Goal: Task Accomplishment & Management: Manage account settings

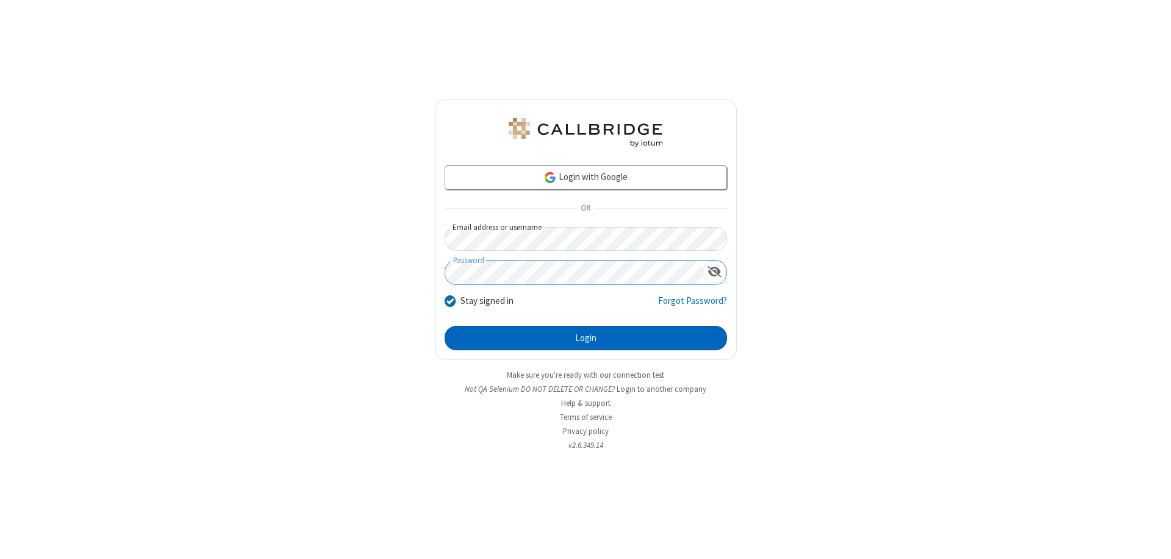
click at [585, 338] on button "Login" at bounding box center [586, 338] width 282 height 24
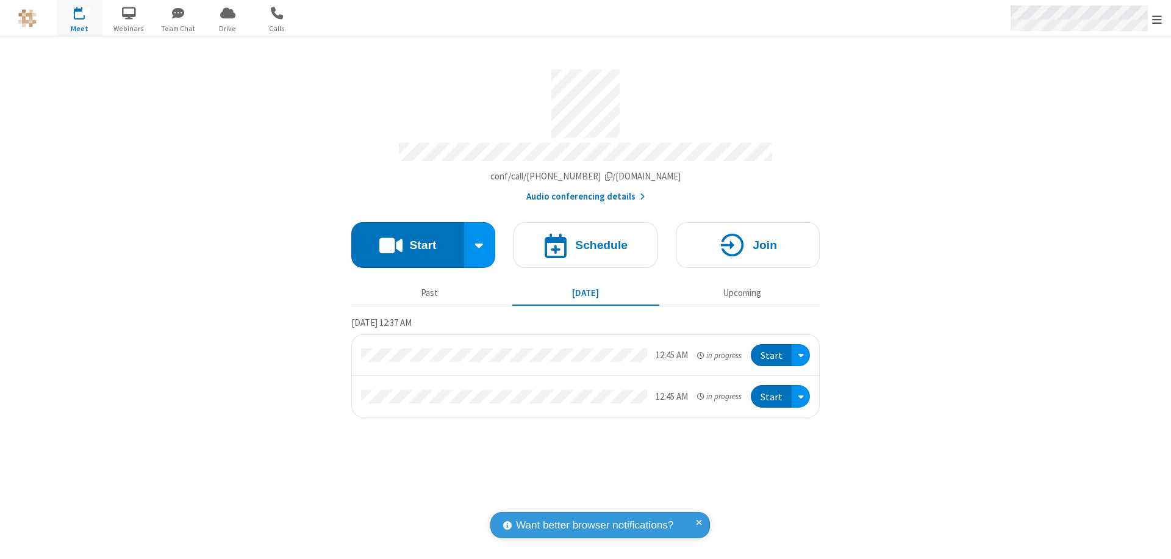
click at [1157, 19] on span "Open menu" at bounding box center [1157, 19] width 10 height 12
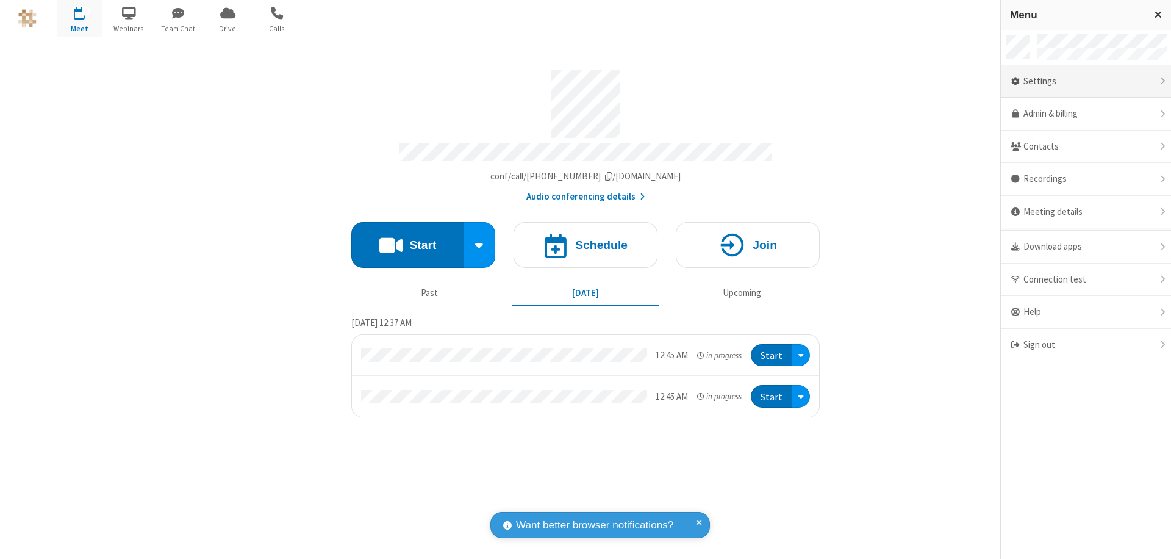
click at [1086, 81] on div "Settings" at bounding box center [1086, 81] width 170 height 33
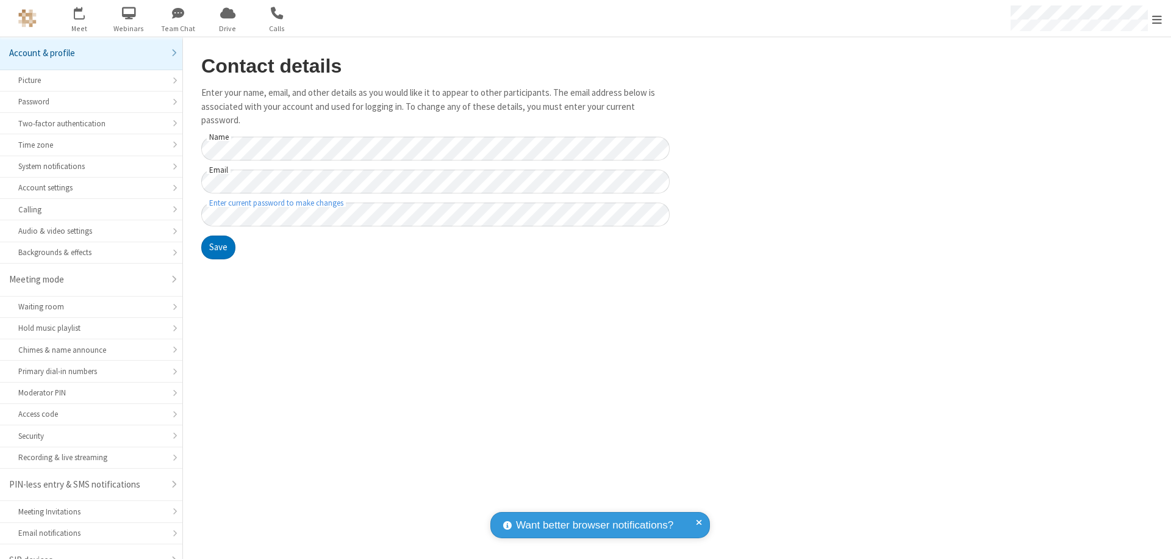
scroll to position [17, 0]
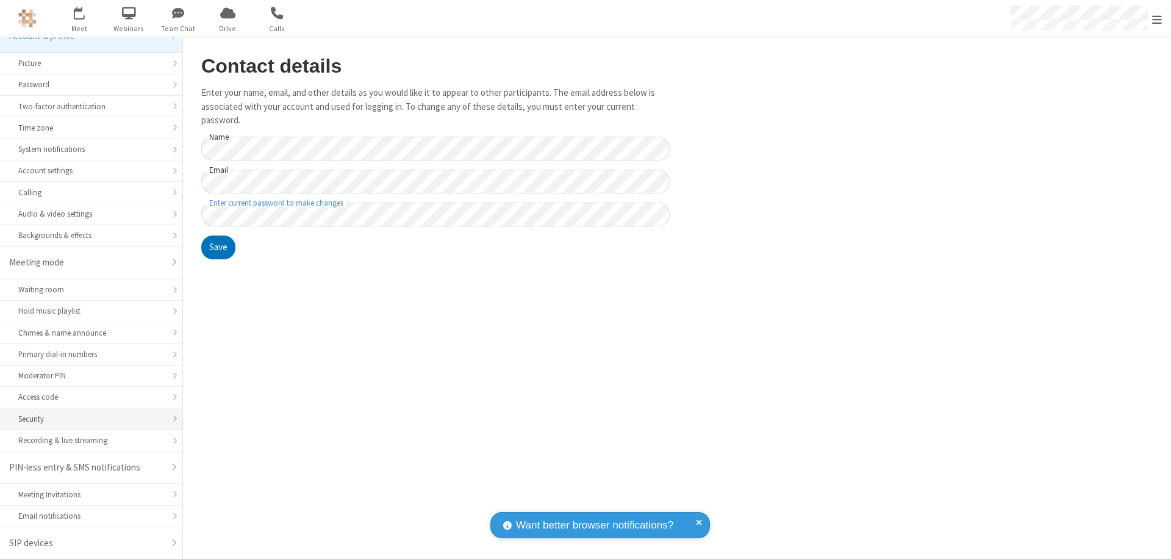
click at [87, 418] on div "Security" at bounding box center [91, 419] width 146 height 12
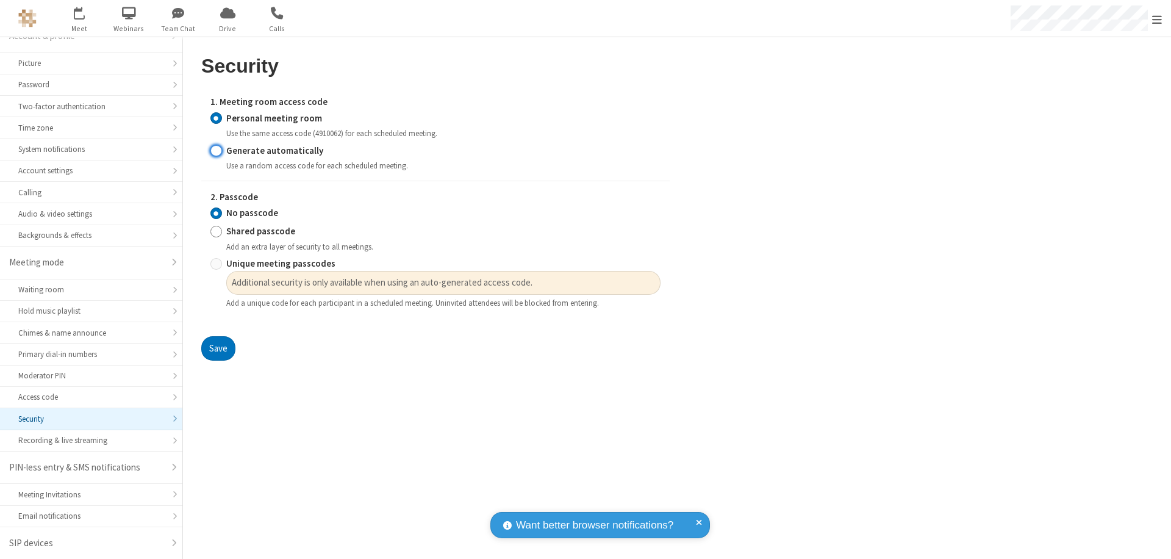
click at [216, 150] on input "Generate automatically" at bounding box center [216, 150] width 12 height 13
radio input "true"
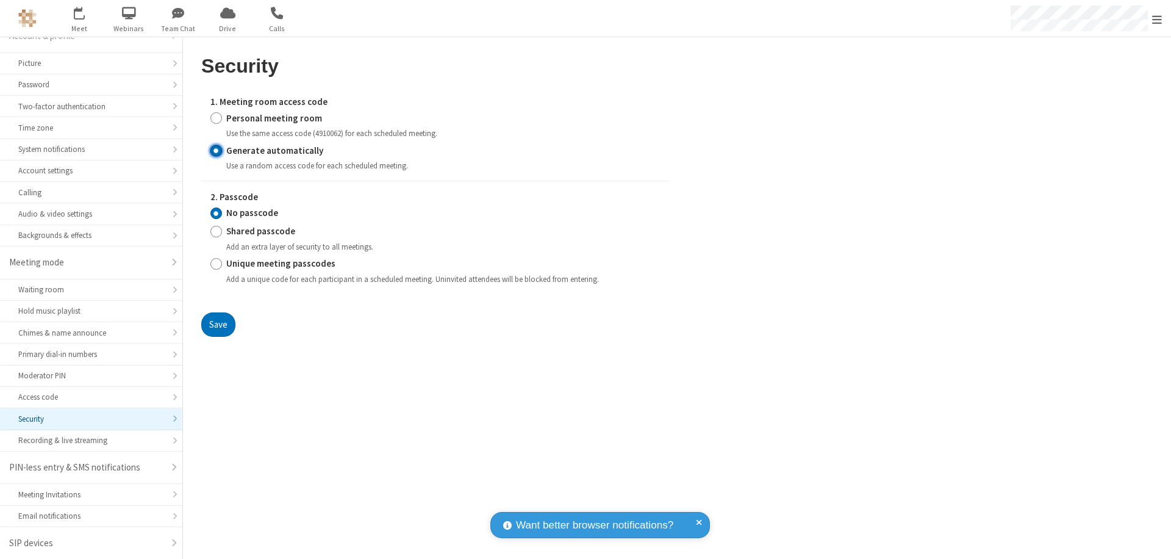
click at [216, 263] on input "Unique meeting passcodes" at bounding box center [216, 263] width 12 height 13
radio input "true"
click at [218, 324] on button "Save" at bounding box center [218, 324] width 34 height 24
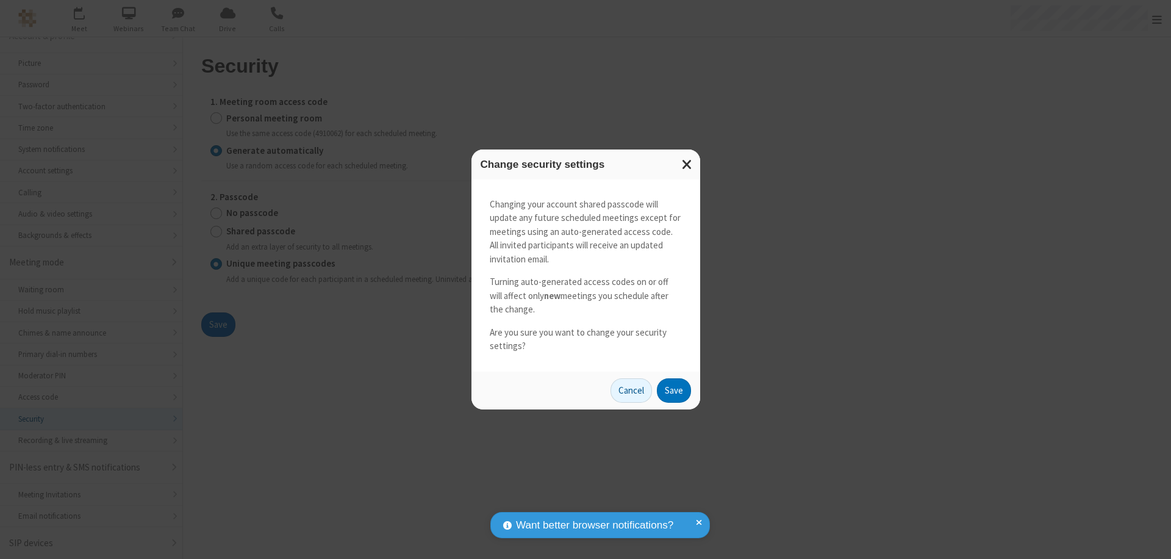
click at [673, 390] on button "Save" at bounding box center [674, 390] width 34 height 24
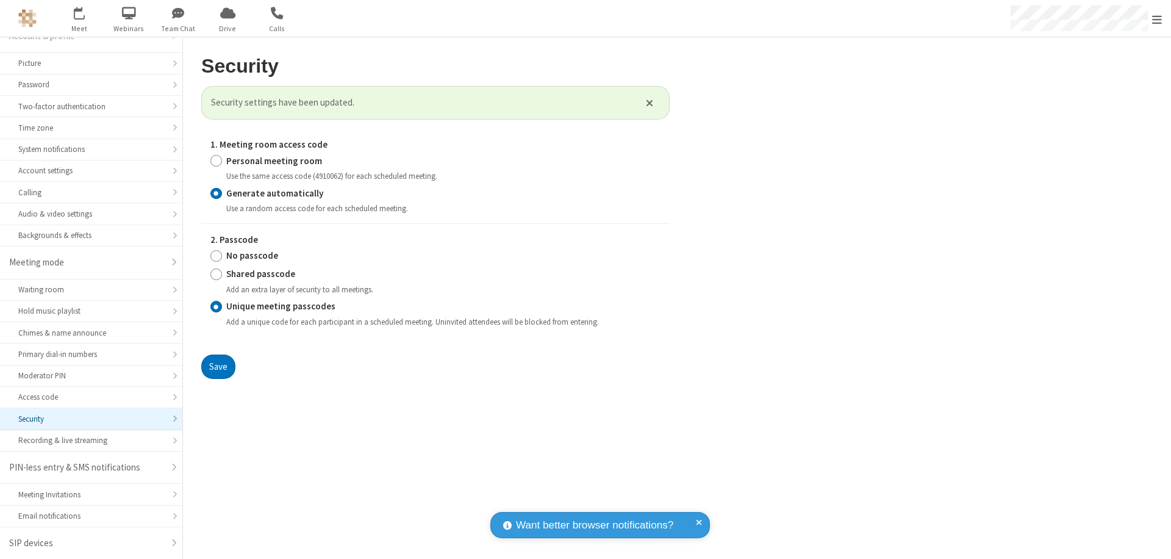
click at [1157, 19] on span "Open menu" at bounding box center [1157, 19] width 10 height 12
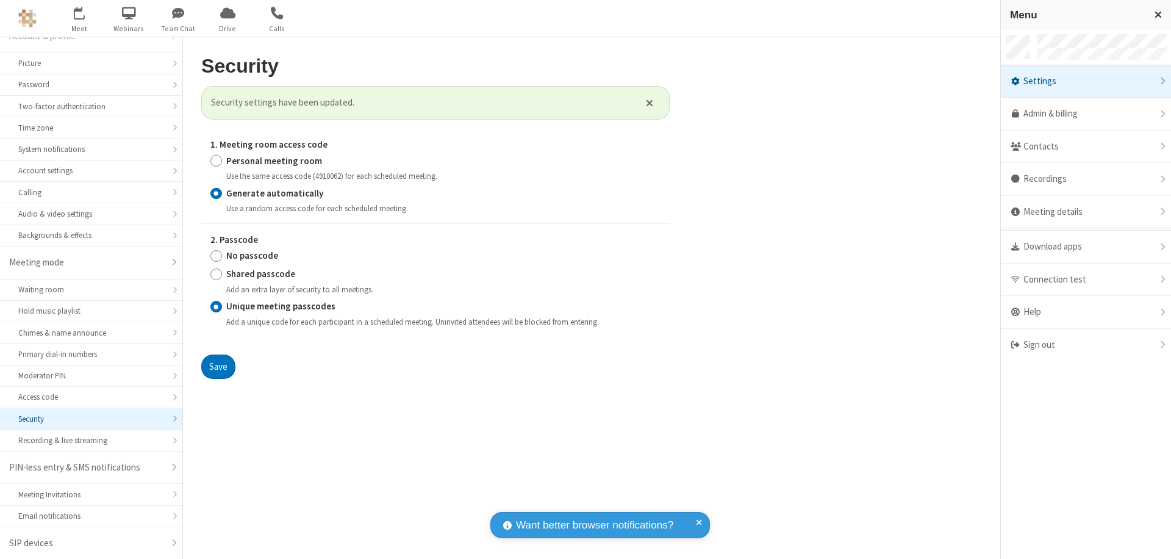
click at [79, 18] on span "button" at bounding box center [80, 12] width 46 height 21
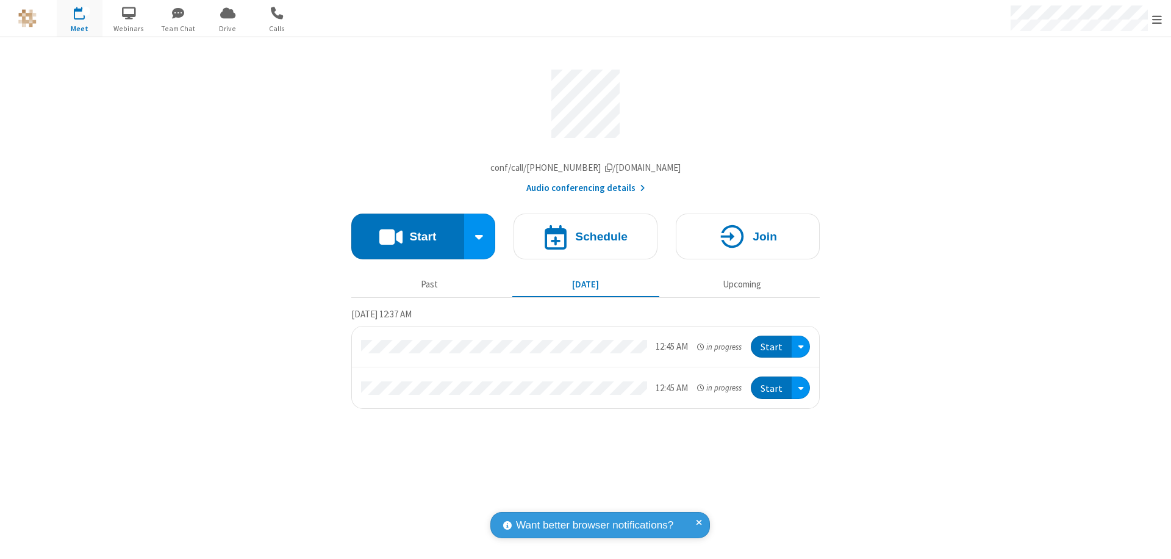
click at [585, 239] on h4 "Schedule" at bounding box center [601, 237] width 52 height 12
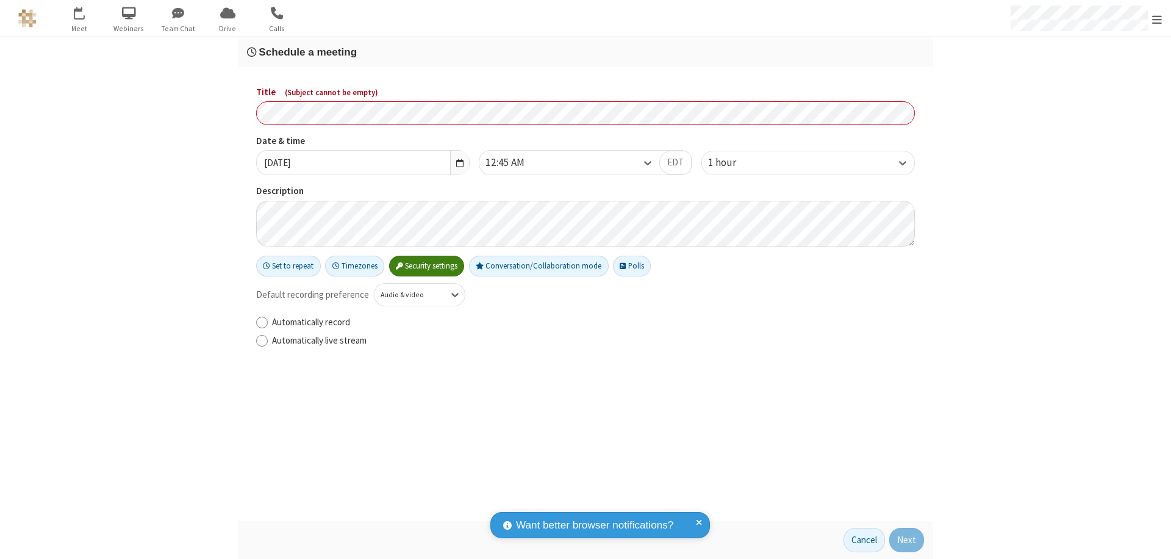
click at [585, 52] on h3 "Schedule a meeting" at bounding box center [585, 52] width 677 height 12
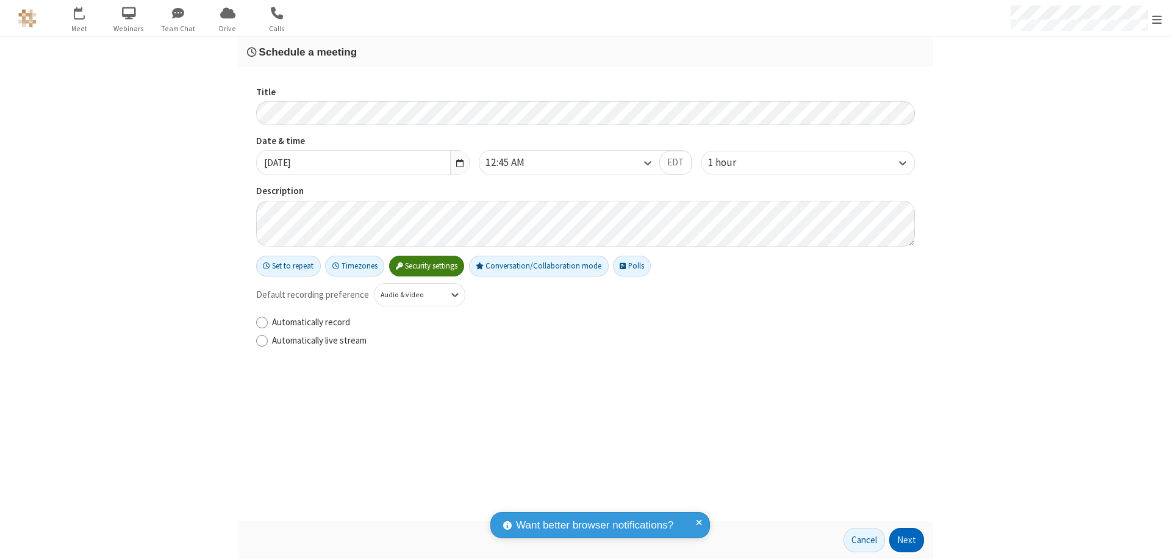
click at [907, 540] on button "Next" at bounding box center [906, 540] width 35 height 24
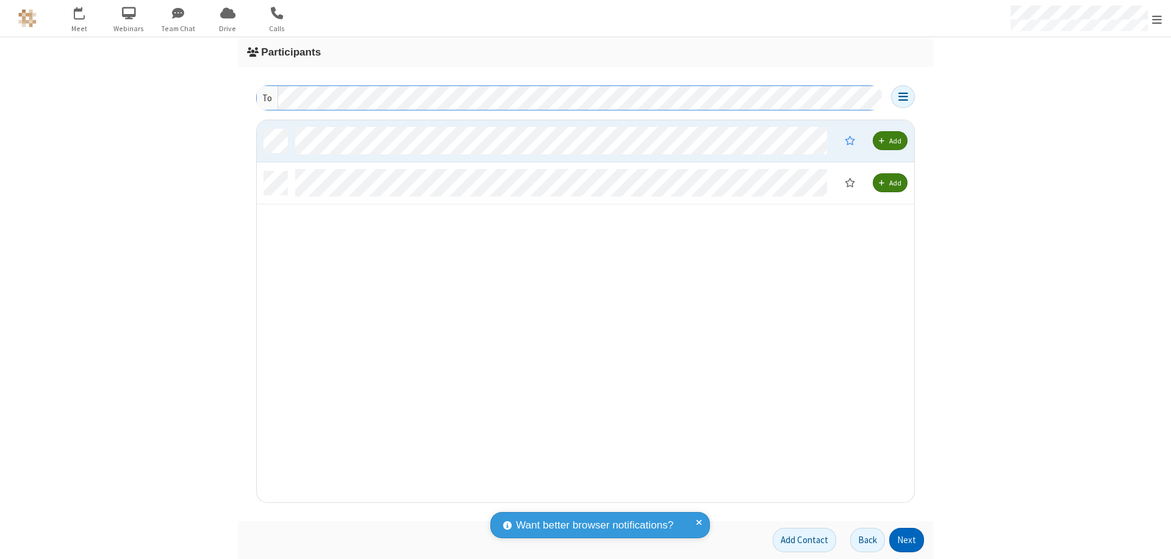
click at [907, 540] on button "Next" at bounding box center [906, 540] width 35 height 24
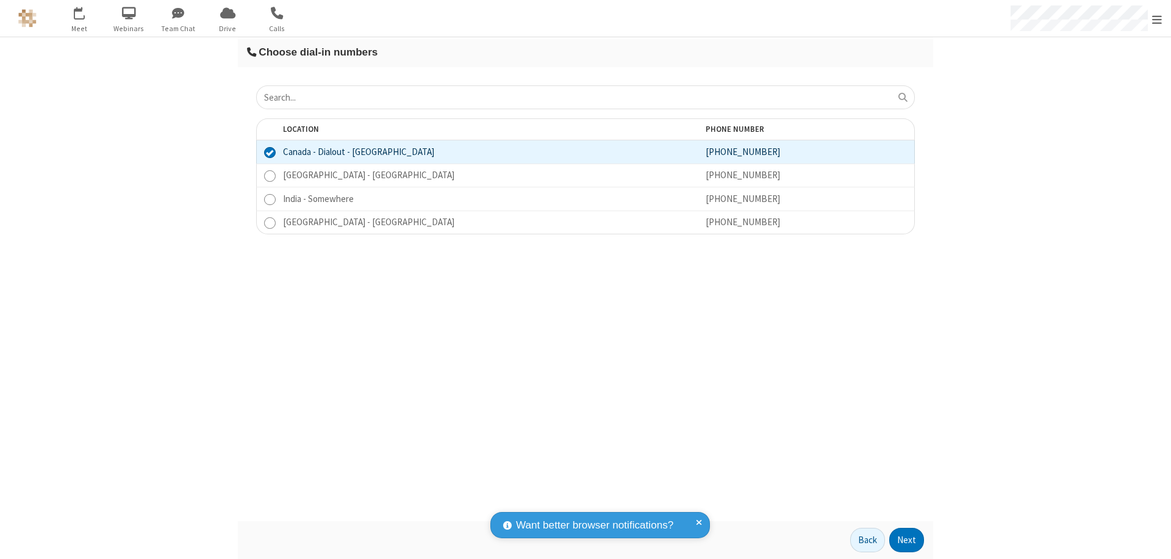
click at [907, 540] on button "Next" at bounding box center [906, 540] width 35 height 24
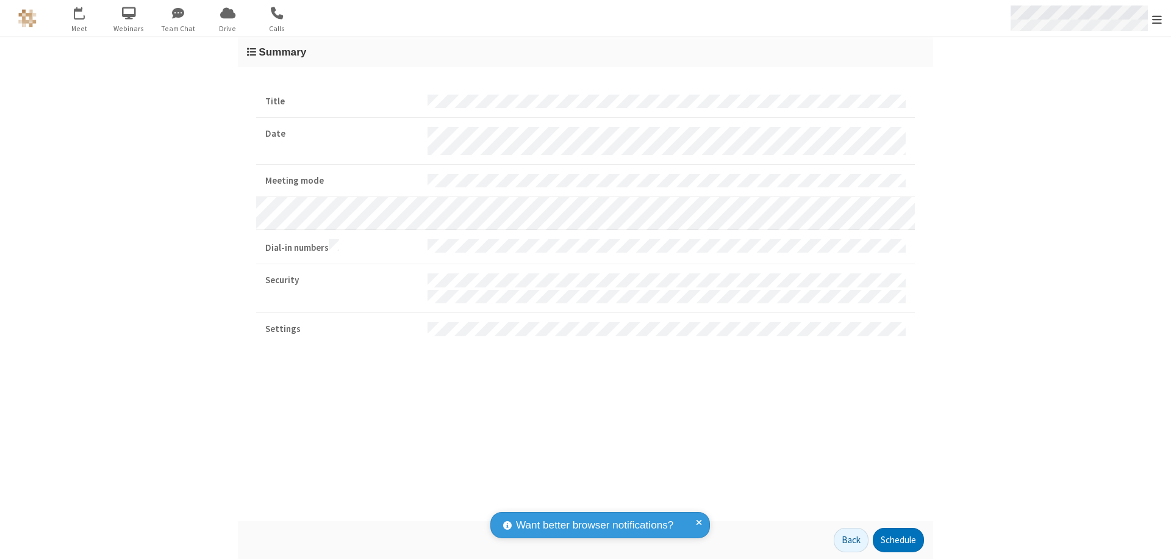
click at [1157, 19] on span "Open menu" at bounding box center [1157, 19] width 10 height 12
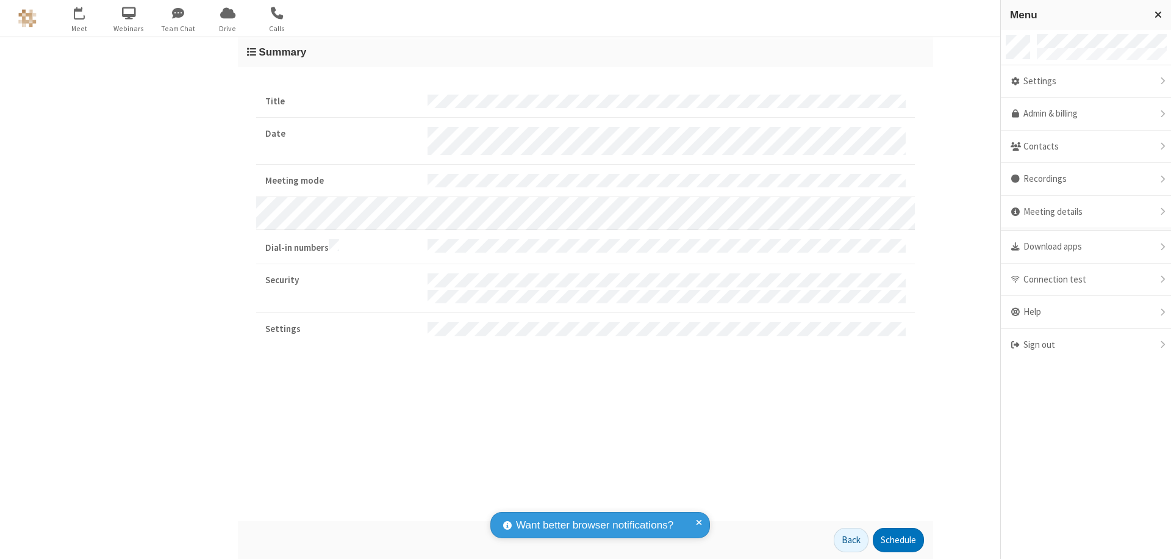
click at [1086, 81] on div "Settings" at bounding box center [1086, 81] width 170 height 33
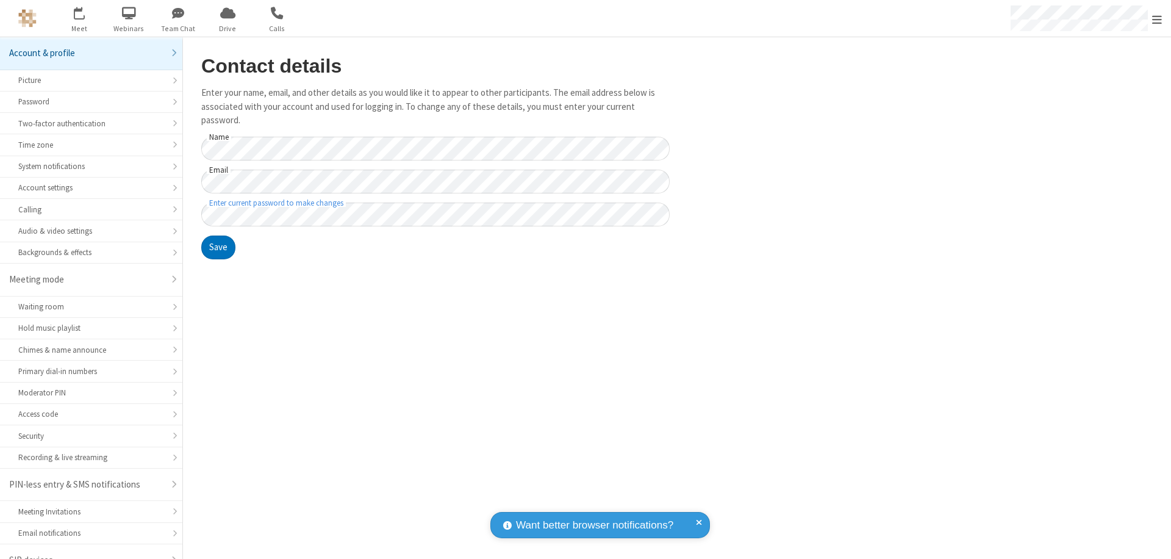
scroll to position [17, 0]
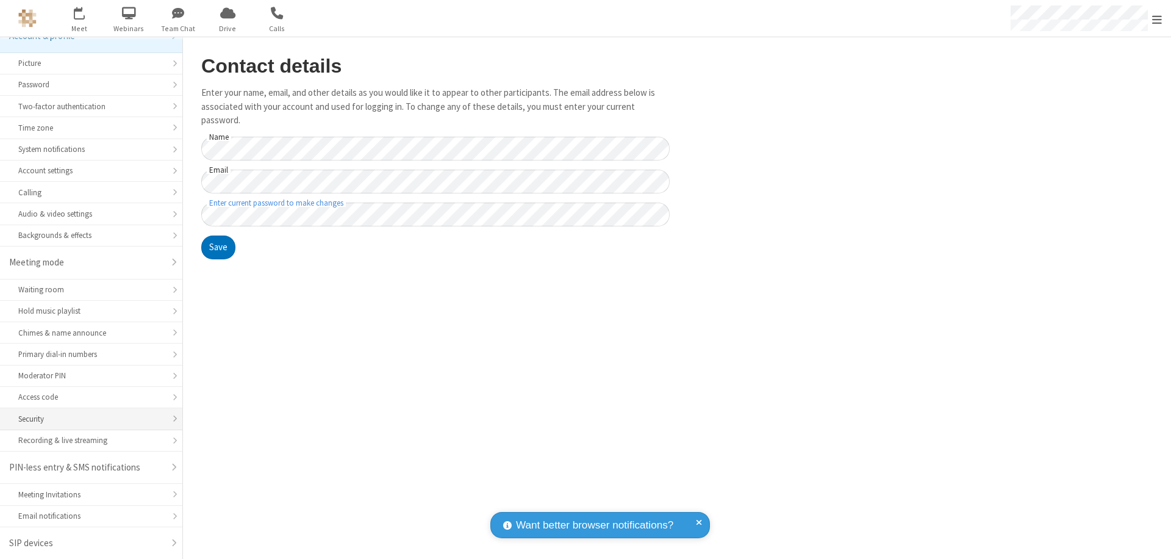
click at [87, 418] on div "Security" at bounding box center [91, 419] width 146 height 12
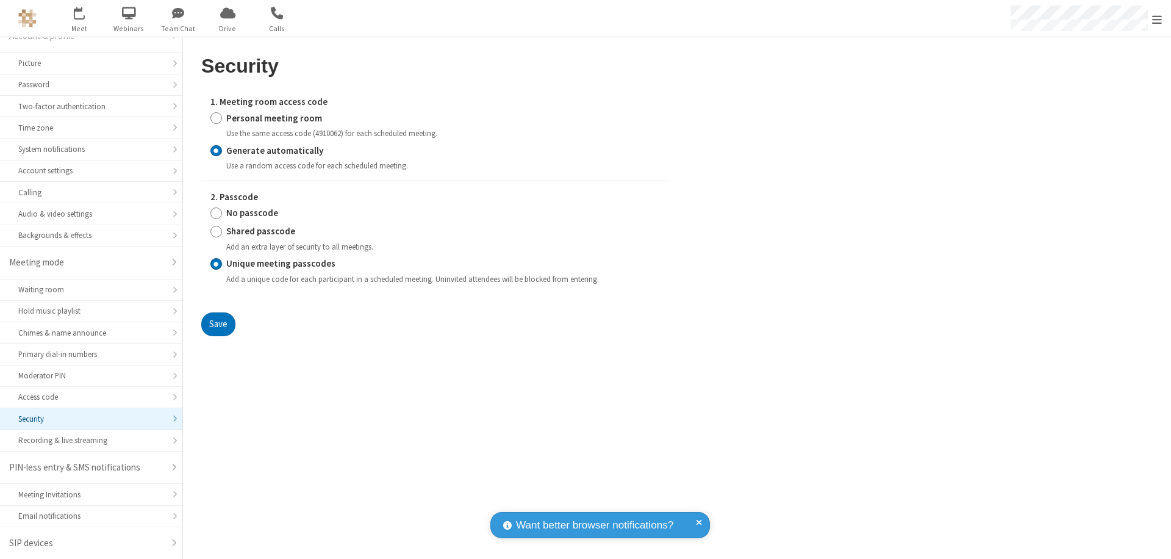
click at [216, 118] on input "Personal meeting room" at bounding box center [216, 118] width 12 height 13
radio input "true"
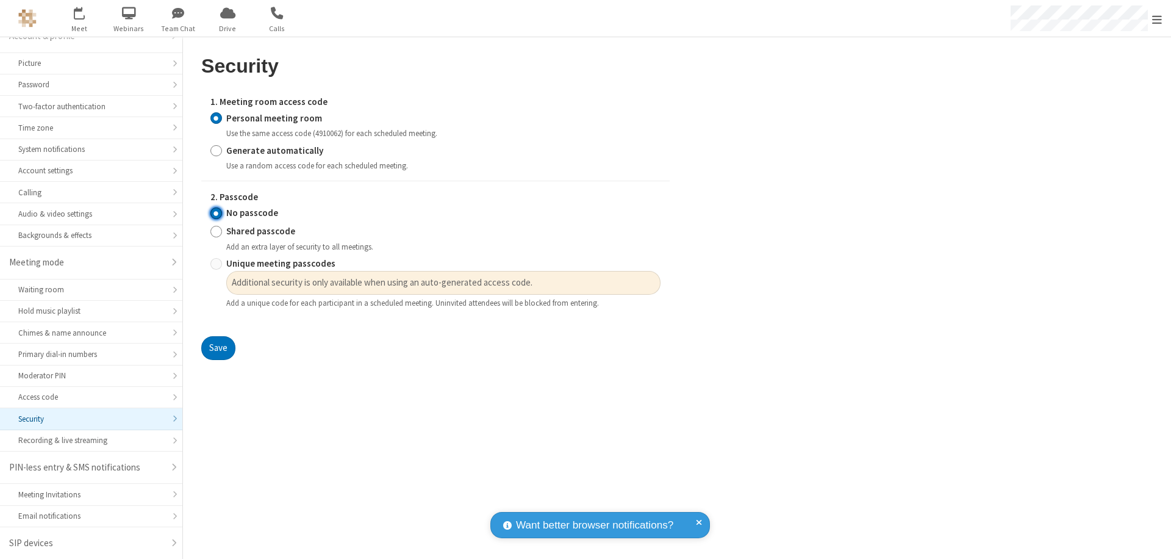
click at [216, 213] on input "No passcode" at bounding box center [216, 213] width 12 height 13
click at [218, 348] on button "Save" at bounding box center [218, 348] width 34 height 24
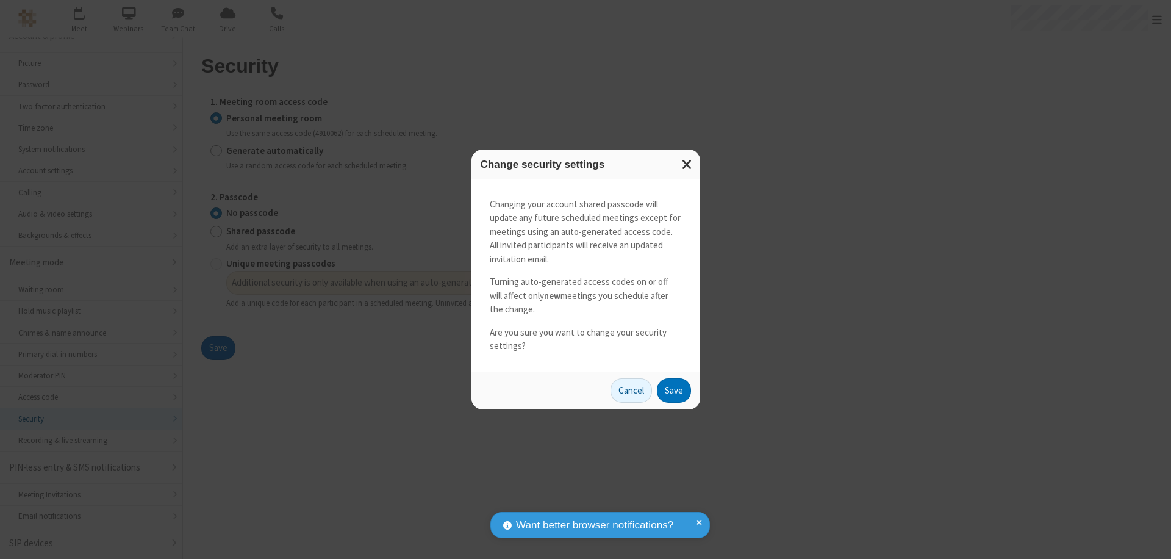
click at [673, 390] on button "Save" at bounding box center [674, 390] width 34 height 24
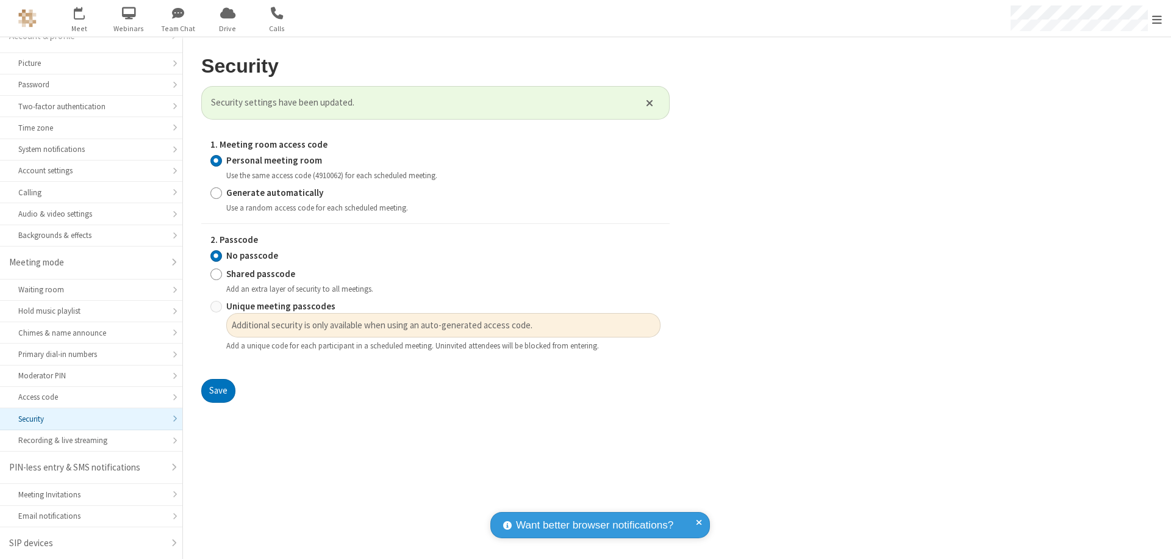
click at [1157, 18] on span "Open menu" at bounding box center [1157, 19] width 10 height 12
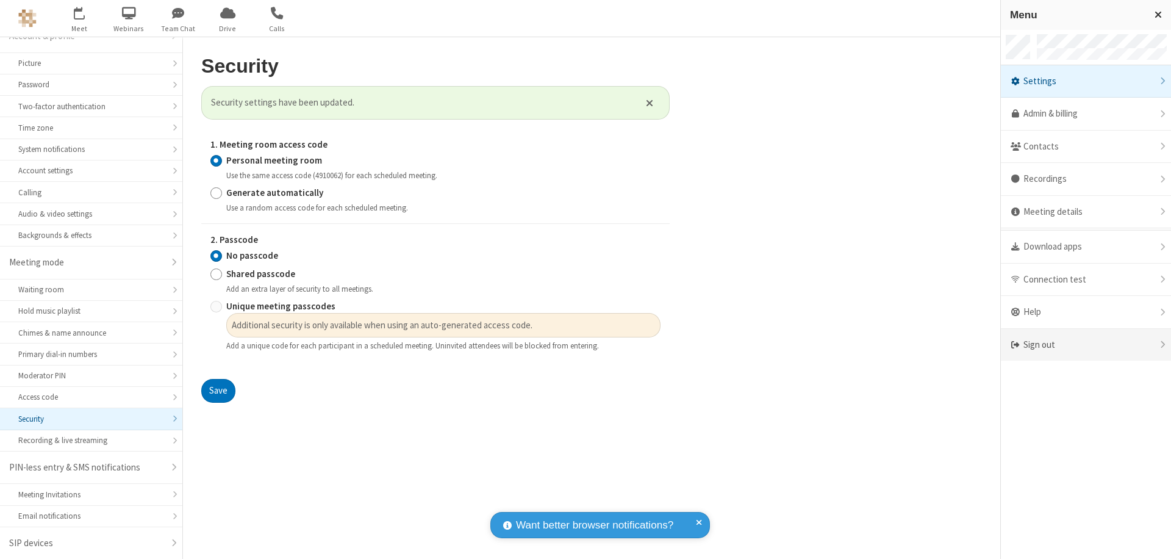
click at [1086, 345] on div "Sign out" at bounding box center [1086, 345] width 170 height 32
